Goal: Navigation & Orientation: Understand site structure

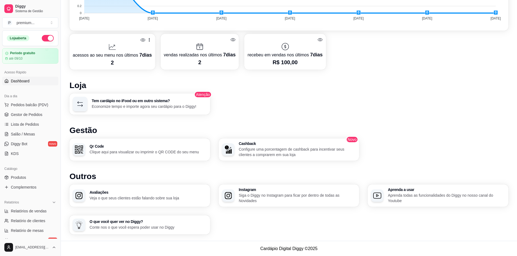
click at [147, 215] on div "Avaliações Veja o que seus clientes estão falando sobre sua loja Instagram Siga…" at bounding box center [288, 210] width 439 height 50
click at [144, 218] on div "O que você quer ver no Diggy? Conte nos o que você espera poder usar no Diggy" at bounding box center [139, 225] width 141 height 19
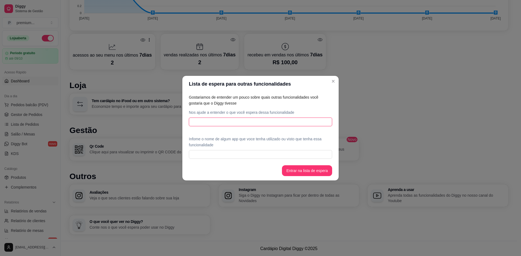
click at [237, 126] on input "text" at bounding box center [260, 122] width 143 height 9
type input "programa de fidelidade por ponto a cada pedido feito e tambem por cada real gas…"
click at [223, 154] on input "text" at bounding box center [260, 154] width 143 height 9
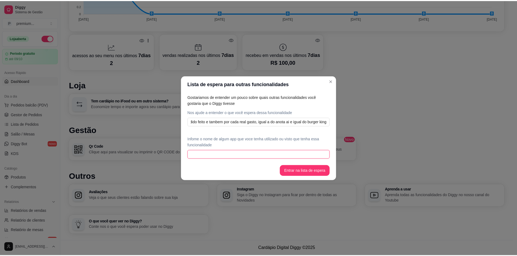
scroll to position [0, 0]
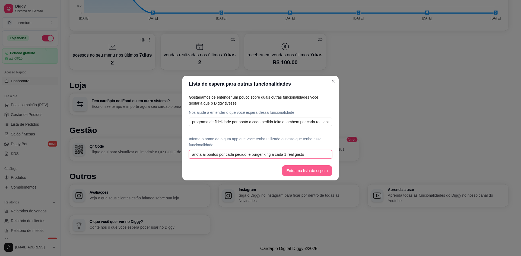
type input "anota ai pontos por cada pedido, e burger king a cada 1 real gasto"
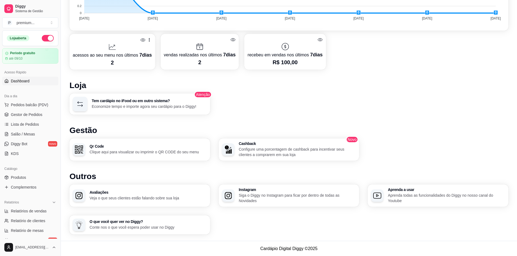
click at [190, 199] on p "Veja o que seus clientes estão falando sobre sua loja" at bounding box center [148, 198] width 117 height 5
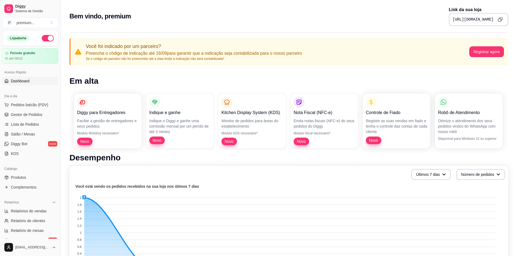
scroll to position [54, 0]
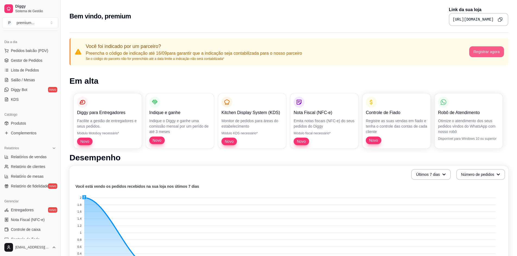
click at [478, 51] on button "Registrar agora" at bounding box center [486, 51] width 35 height 11
click at [505, 108] on div "Diggy para Entregadores Facilite a gestão de entregadores e seus pedidos. Módul…" at bounding box center [288, 121] width 439 height 64
click at [463, 125] on p "Otimize o atendimento dos seus pedidos vindos do WhatsApp com nosso robô" at bounding box center [468, 126] width 61 height 16
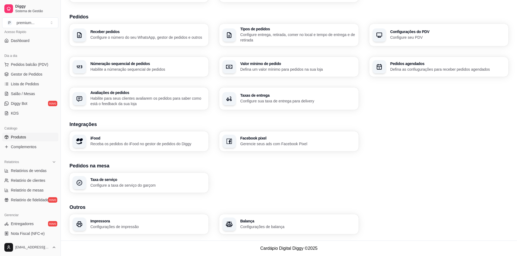
scroll to position [27, 0]
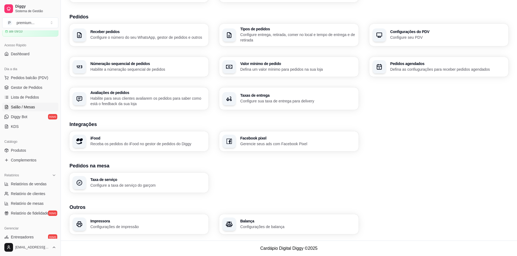
click at [32, 111] on link "Salão / Mesas" at bounding box center [30, 107] width 56 height 9
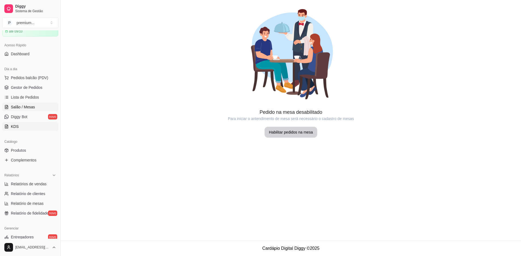
click at [36, 126] on link "KDS" at bounding box center [30, 126] width 56 height 9
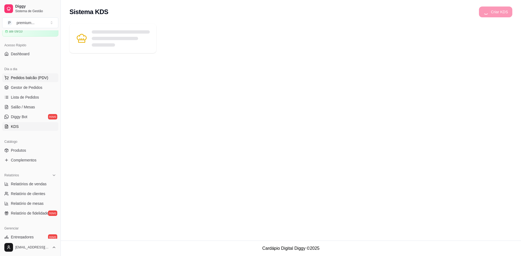
drag, startPoint x: 48, startPoint y: 103, endPoint x: 52, endPoint y: 76, distance: 27.1
drag, startPoint x: 52, startPoint y: 76, endPoint x: 38, endPoint y: 88, distance: 18.1
click at [38, 88] on span "Gestor de Pedidos" at bounding box center [26, 87] width 31 height 5
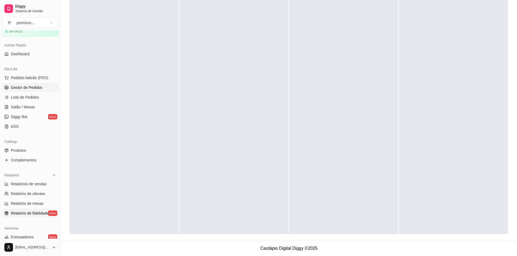
scroll to position [134, 0]
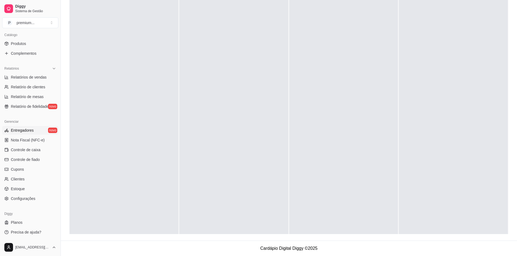
click at [43, 130] on link "Entregadores novo" at bounding box center [30, 130] width 56 height 9
